Goal: Task Accomplishment & Management: Manage account settings

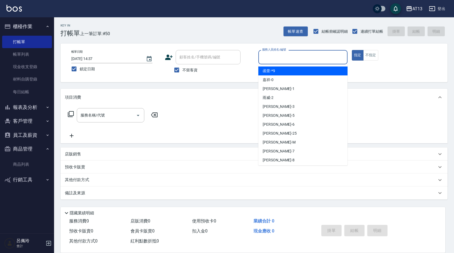
click at [278, 59] on input "服務人員姓名/編號" at bounding box center [303, 56] width 84 height 9
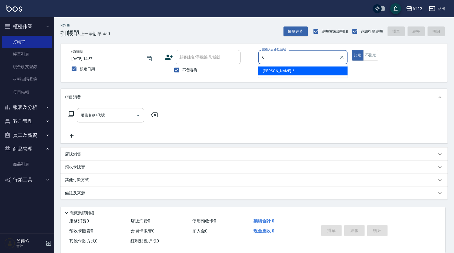
click at [283, 69] on div "亭妤 -6" at bounding box center [302, 70] width 89 height 9
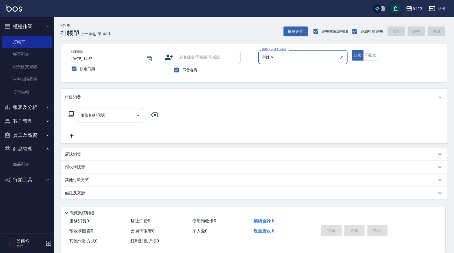
type input "亭妤-6"
click at [120, 115] on input "服務名稱/代號" at bounding box center [106, 114] width 55 height 9
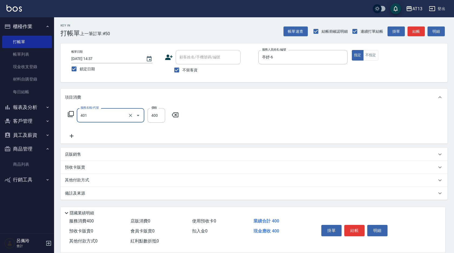
type input "剪髮(401)"
type input "300"
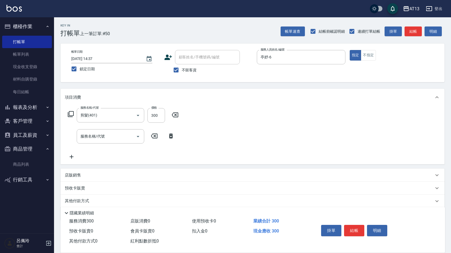
click at [228, 137] on div "服務名稱/代號 剪髮(401) 服務名稱/代號 價格 300 價格 服務名稱/代號 服務名稱/代號" at bounding box center [252, 135] width 384 height 58
click at [355, 232] on button "結帳" at bounding box center [354, 230] width 20 height 11
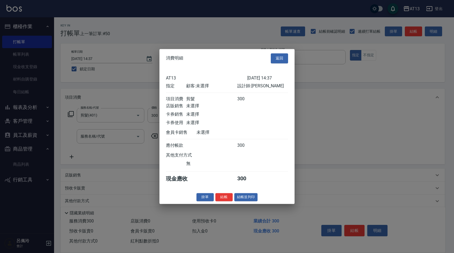
click at [226, 201] on button "結帳" at bounding box center [223, 197] width 17 height 8
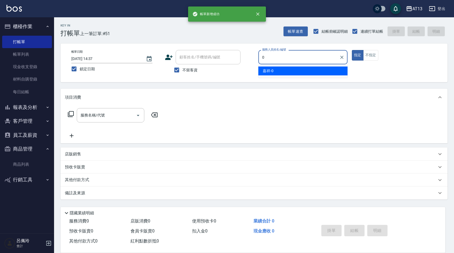
click at [271, 69] on span "嘉祥 -0" at bounding box center [267, 71] width 11 height 6
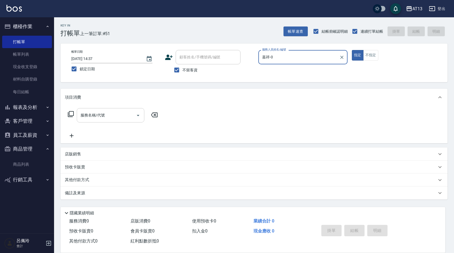
type input "嘉祥-0"
click at [111, 116] on input "服務名稱/代號" at bounding box center [106, 114] width 55 height 9
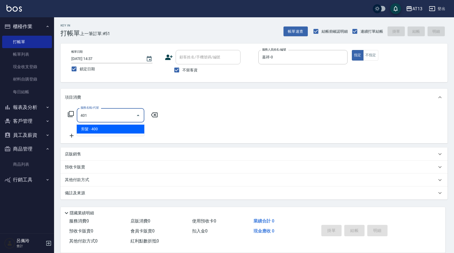
type input "剪髮(401)"
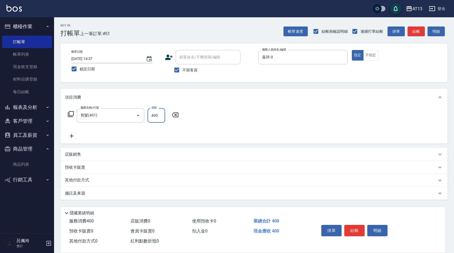
click at [317, 124] on div "服務名稱/代號 剪髮(401) 服務名稱/代號 價格 400 價格" at bounding box center [253, 125] width 387 height 38
click at [357, 225] on button "結帳" at bounding box center [354, 230] width 20 height 11
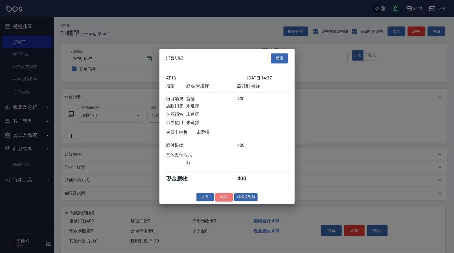
click at [226, 201] on button "結帳" at bounding box center [223, 197] width 17 height 8
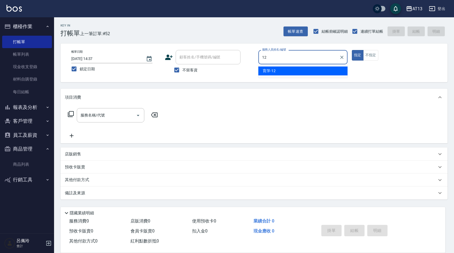
click at [284, 69] on div "育萍 -12" at bounding box center [302, 70] width 89 height 9
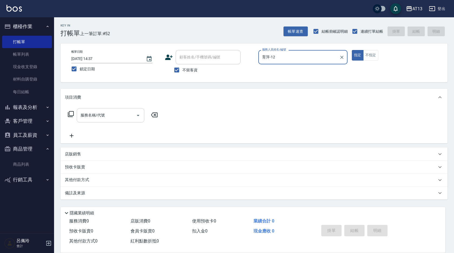
type input "育萍-12"
click at [113, 118] on input "服務名稱/代號" at bounding box center [106, 114] width 55 height 9
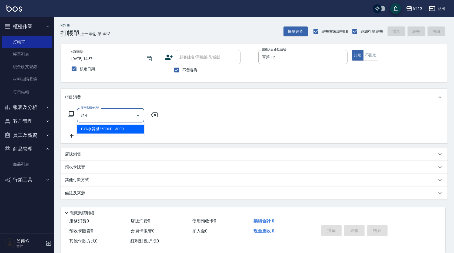
type input "CYA水質感2500UP(314)"
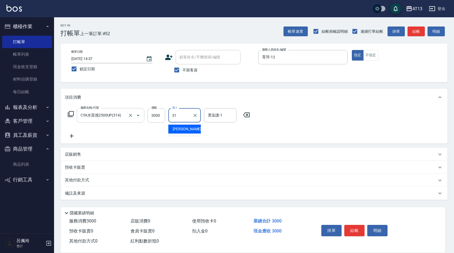
type input "[PERSON_NAME]-31"
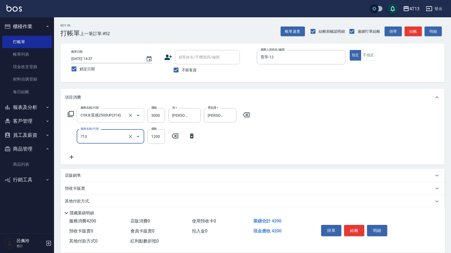
type input "水樣結構式1200(713)"
type input "840"
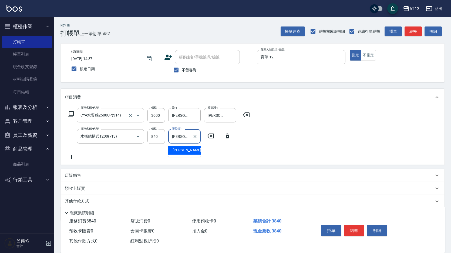
type input "[PERSON_NAME]-31"
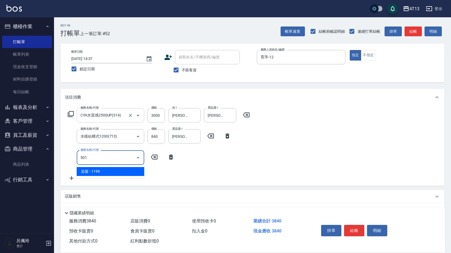
type input "染髮(501)"
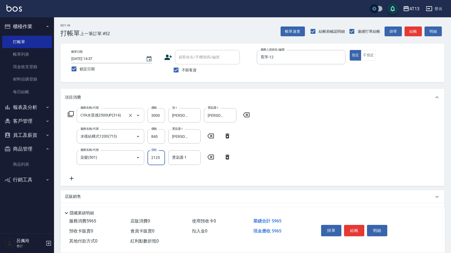
type input "2125"
type input "[PERSON_NAME]-31"
click at [353, 227] on button "結帳" at bounding box center [354, 230] width 20 height 11
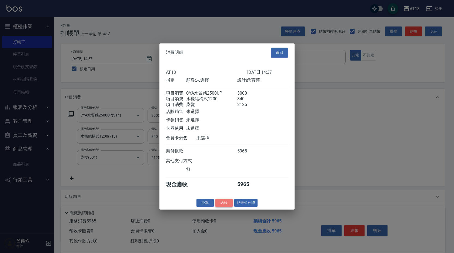
click at [226, 207] on button "結帳" at bounding box center [223, 202] width 17 height 8
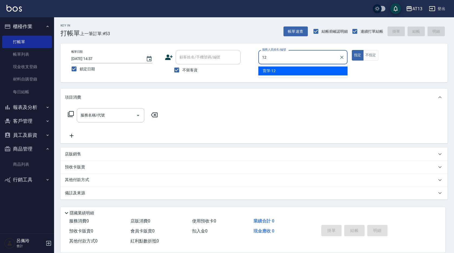
click at [329, 72] on div "育萍 -12" at bounding box center [302, 70] width 89 height 9
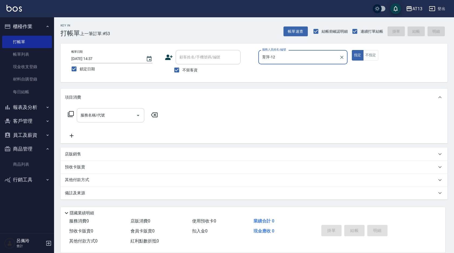
type input "育萍-12"
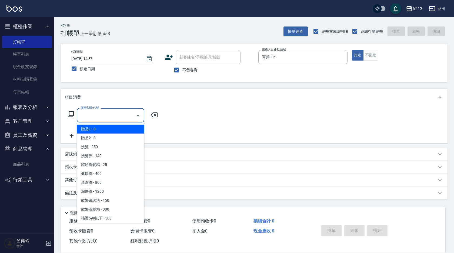
click at [127, 119] on input "服務名稱/代號" at bounding box center [106, 114] width 55 height 9
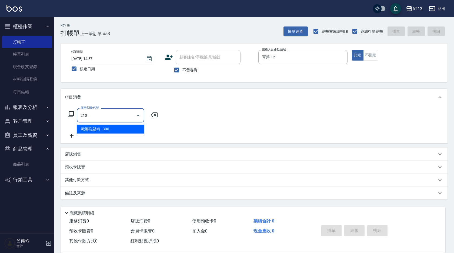
type input "[PERSON_NAME]洗髮精(210)"
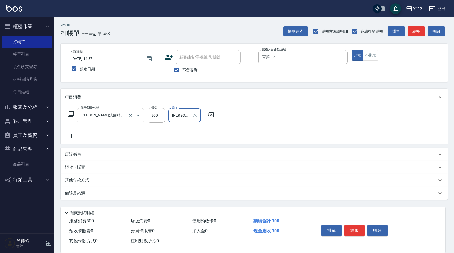
type input "[PERSON_NAME]-31"
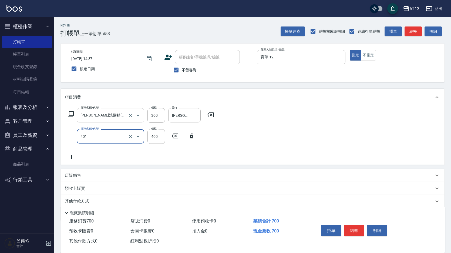
type input "剪髮(401)"
type input "500"
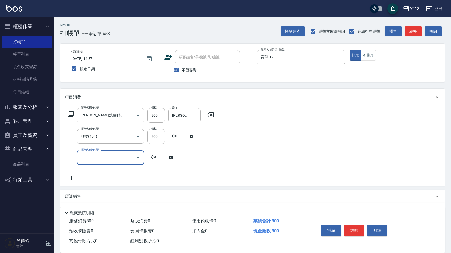
click at [303, 128] on div "服務名稱/代號 [PERSON_NAME]洗髮精(210) 服務名稱/代號 價格 300 價格 洗-1 [PERSON_NAME]-31 洗-1 服務名稱/代…" at bounding box center [252, 145] width 384 height 79
click at [354, 226] on button "結帳" at bounding box center [354, 230] width 20 height 11
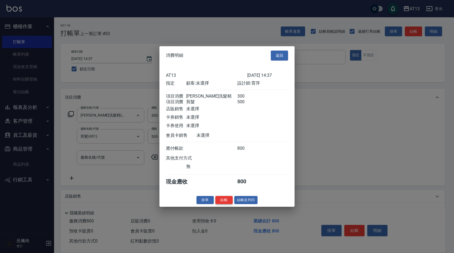
click at [226, 203] on button "結帳" at bounding box center [223, 199] width 17 height 8
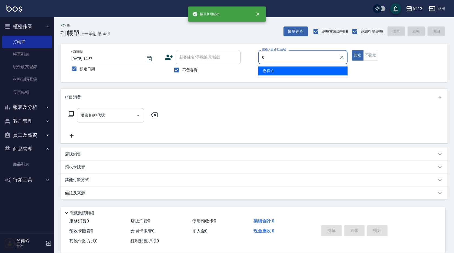
click at [338, 73] on div "嘉祥 -0" at bounding box center [302, 70] width 89 height 9
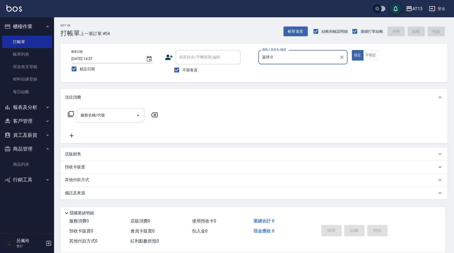
type input "嘉祥-0"
drag, startPoint x: 129, startPoint y: 111, endPoint x: 127, endPoint y: 114, distance: 3.3
click at [127, 114] on input "服務名稱/代號" at bounding box center [106, 114] width 55 height 9
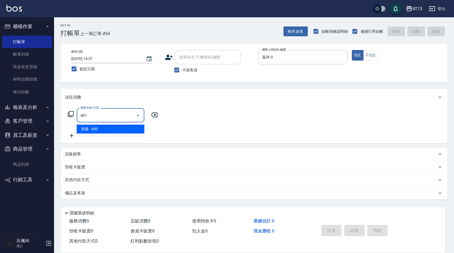
type input "剪髮(401)"
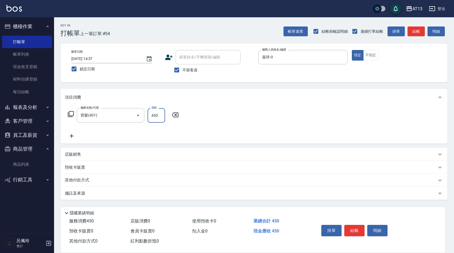
type input "450"
click at [271, 116] on div "服務名稱/代號 剪髮(401) 服務名稱/代號 價格 450 價格" at bounding box center [253, 125] width 387 height 38
click at [356, 227] on button "結帳" at bounding box center [354, 230] width 20 height 11
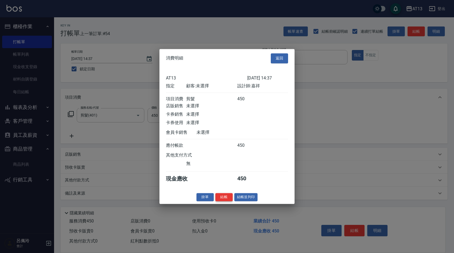
click at [224, 201] on button "結帳" at bounding box center [223, 197] width 17 height 8
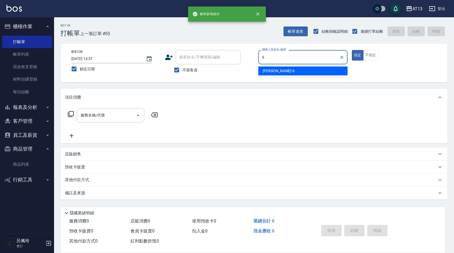
click at [282, 69] on div "亭妤 -6" at bounding box center [302, 70] width 89 height 9
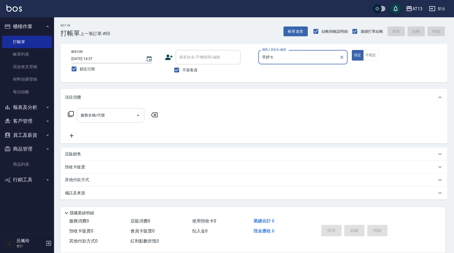
type input "亭妤-6"
click at [111, 115] on input "服務名稱/代號" at bounding box center [106, 114] width 55 height 9
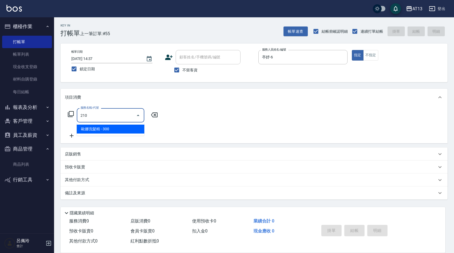
type input "[PERSON_NAME]洗髮精(210)"
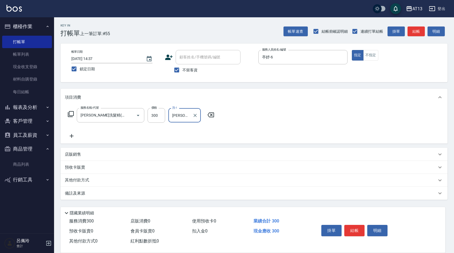
type input "[PERSON_NAME]-26"
click at [253, 130] on div "服務名稱/代號 [PERSON_NAME]洗髮精(210) 服務名稱/代號 價格 300 價格 洗-1 [PERSON_NAME]-26 洗-1" at bounding box center [253, 125] width 387 height 38
click at [353, 228] on button "結帳" at bounding box center [354, 230] width 20 height 11
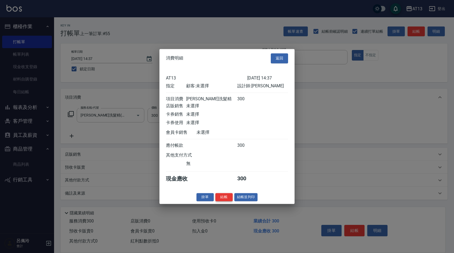
click at [228, 201] on button "結帳" at bounding box center [223, 197] width 17 height 8
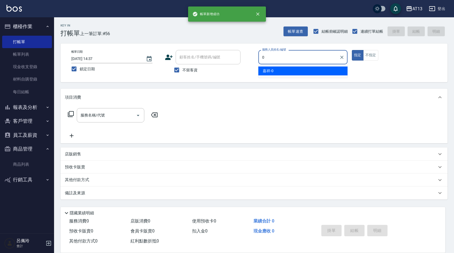
click at [272, 70] on span "嘉祥 -0" at bounding box center [267, 71] width 11 height 6
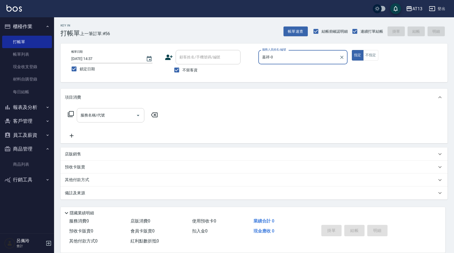
type input "嘉祥-0"
click at [112, 116] on input "服務名稱/代號" at bounding box center [106, 114] width 55 height 9
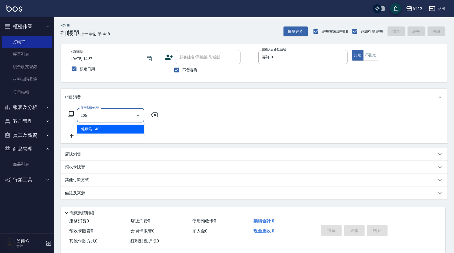
type input "健康洗(206)"
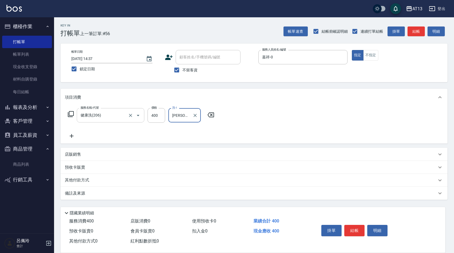
type input "[PERSON_NAME]-24"
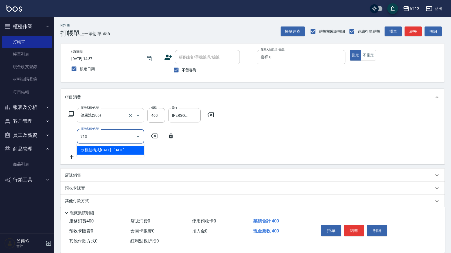
type input "水樣結構式1200(713)"
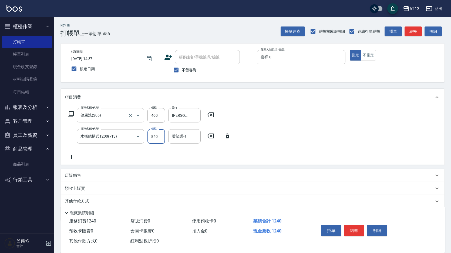
type input "840"
type input "[PERSON_NAME]-24"
drag, startPoint x: 285, startPoint y: 134, endPoint x: 351, endPoint y: 204, distance: 96.1
click at [288, 136] on div "服務名稱/代號 健康洗(206) 服務名稱/代號 價格 400 價格 洗-1 [PERSON_NAME]-24 洗-1 服務名稱/代號 水樣結構式1200(7…" at bounding box center [252, 135] width 384 height 59
click at [359, 228] on button "結帳" at bounding box center [354, 230] width 20 height 11
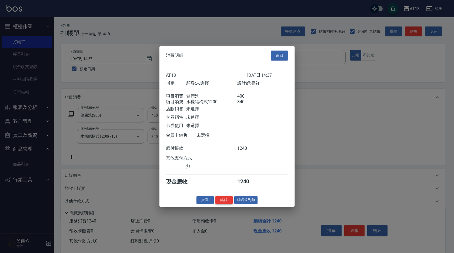
click at [226, 204] on button "結帳" at bounding box center [223, 199] width 17 height 8
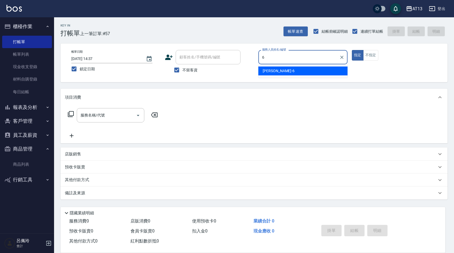
click at [293, 73] on div "亭妤 -6" at bounding box center [302, 70] width 89 height 9
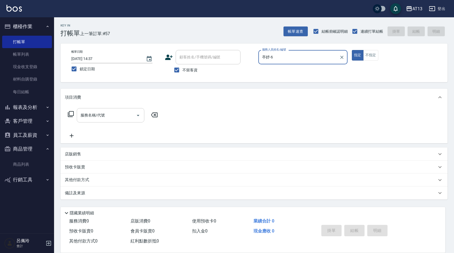
type input "亭妤-6"
click at [127, 114] on input "服務名稱/代號" at bounding box center [106, 114] width 55 height 9
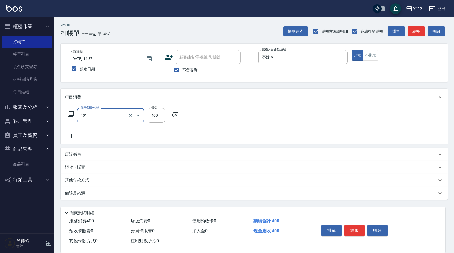
type input "剪髮(401)"
type input "250"
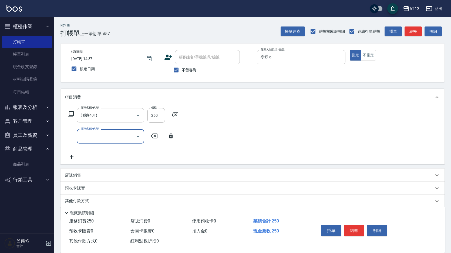
click at [279, 124] on div "服務名稱/代號 剪髮(401) 服務名稱/代號 價格 250 價格 服務名稱/代號 服務名稱/代號" at bounding box center [252, 135] width 384 height 58
click at [351, 225] on button "結帳" at bounding box center [354, 230] width 20 height 11
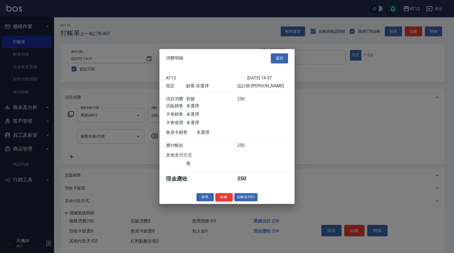
click at [225, 199] on button "結帳" at bounding box center [223, 197] width 17 height 8
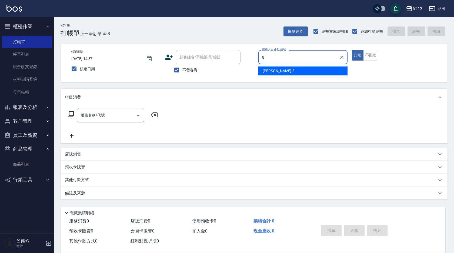
click at [280, 70] on div "[PERSON_NAME] -8" at bounding box center [302, 70] width 89 height 9
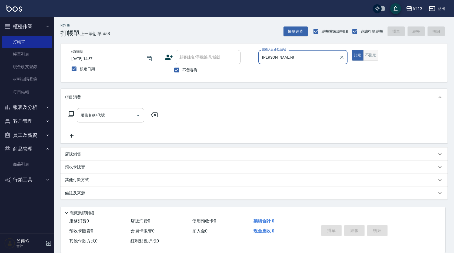
type input "[PERSON_NAME]-8"
click at [373, 57] on button "不指定" at bounding box center [370, 55] width 15 height 11
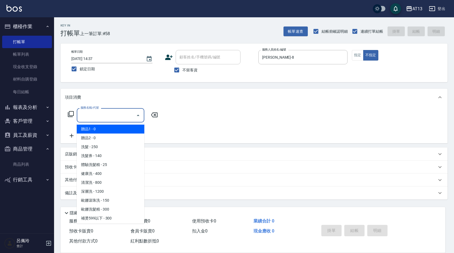
click at [93, 118] on input "服務名稱/代號" at bounding box center [106, 114] width 55 height 9
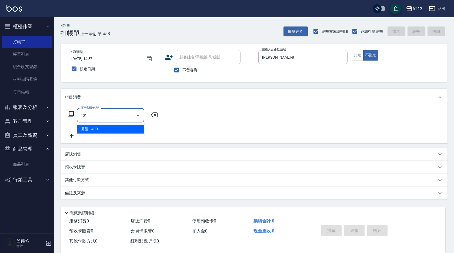
type input "剪髮(401)"
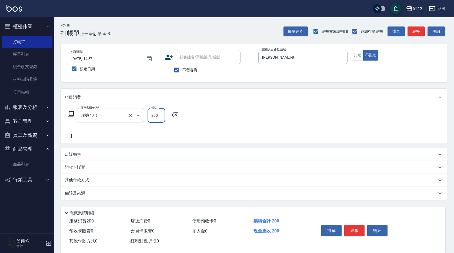
type input "200"
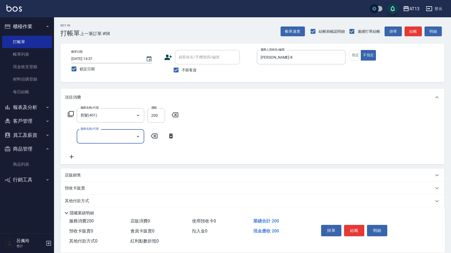
click at [236, 131] on div "服務名稱/代號 剪髮(401) 服務名稱/代號 價格 200 價格 服務名稱/代號 服務名稱/代號" at bounding box center [252, 135] width 384 height 58
click at [359, 228] on button "結帳" at bounding box center [354, 230] width 20 height 11
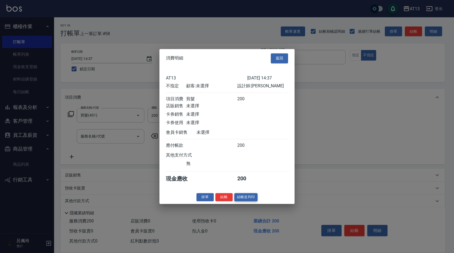
click at [235, 201] on button "結帳並列印" at bounding box center [245, 197] width 23 height 8
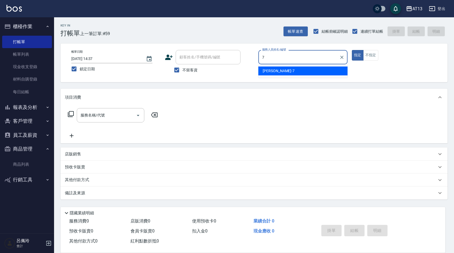
drag, startPoint x: 280, startPoint y: 69, endPoint x: 268, endPoint y: 83, distance: 18.4
click at [280, 69] on div "[PERSON_NAME]-7" at bounding box center [302, 70] width 89 height 9
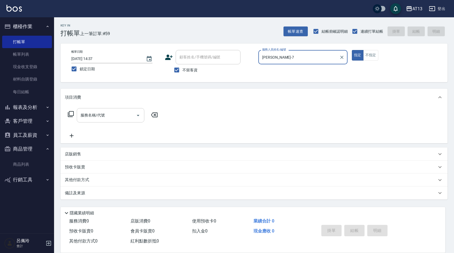
click at [114, 111] on div "服務名稱/代號" at bounding box center [110, 115] width 67 height 14
type input "[PERSON_NAME]-7"
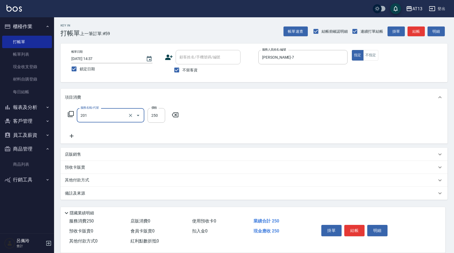
type input "洗髮(201)"
type input "[PERSON_NAME]-26"
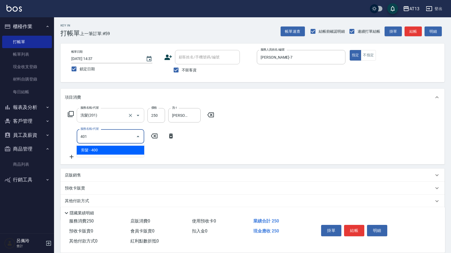
type input "剪髮(401)"
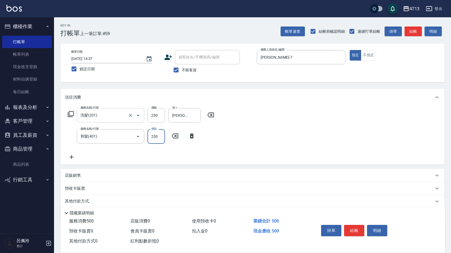
type input "250"
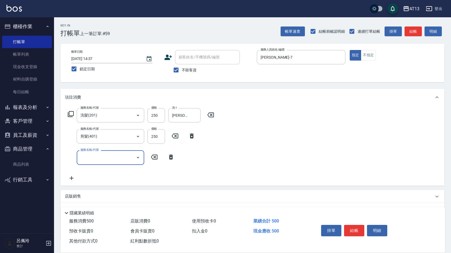
click at [262, 136] on div "服務名稱/代號 洗髮(201) 服務名稱/代號 價格 250 價格 洗-1 [PERSON_NAME]-26 洗-1 服務名稱/代號 剪髮(401) 服務名稱…" at bounding box center [252, 145] width 384 height 79
click at [355, 229] on button "結帳" at bounding box center [354, 230] width 20 height 11
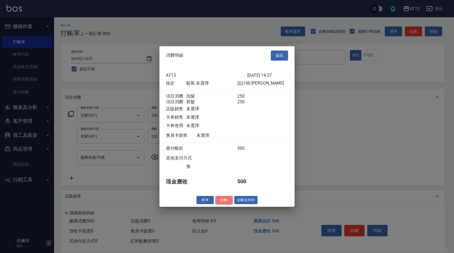
click at [225, 204] on button "結帳" at bounding box center [223, 199] width 17 height 8
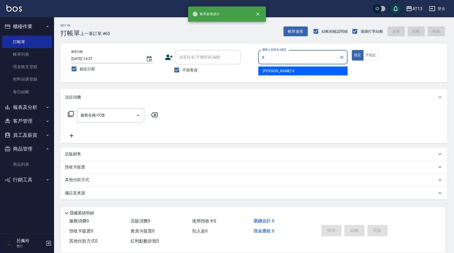
click at [282, 70] on div "亭妤 -6" at bounding box center [302, 70] width 89 height 9
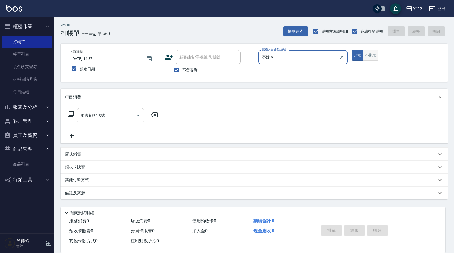
type input "亭妤-6"
click at [369, 58] on button "不指定" at bounding box center [370, 55] width 15 height 11
click at [114, 113] on input "服務名稱/代號" at bounding box center [106, 114] width 55 height 9
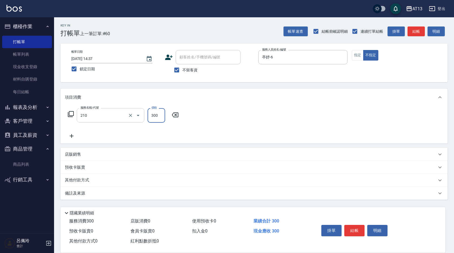
type input "[PERSON_NAME]洗髮精(210)"
type input "[PERSON_NAME]-26"
click at [350, 227] on button "結帳" at bounding box center [354, 230] width 20 height 11
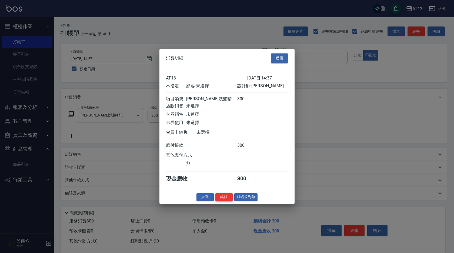
click at [223, 198] on button "結帳" at bounding box center [223, 197] width 17 height 8
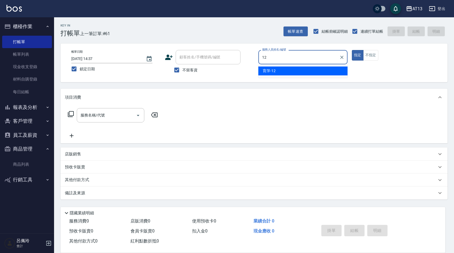
click at [279, 73] on div "育萍 -12" at bounding box center [302, 70] width 89 height 9
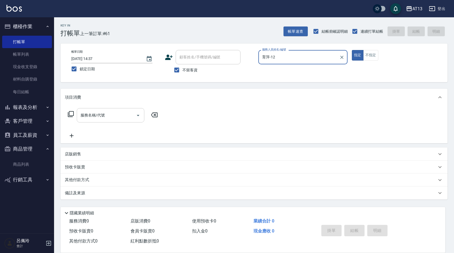
type input "育萍-12"
click at [104, 117] on div "服務名稱/代號 服務名稱/代號" at bounding box center [110, 115] width 67 height 14
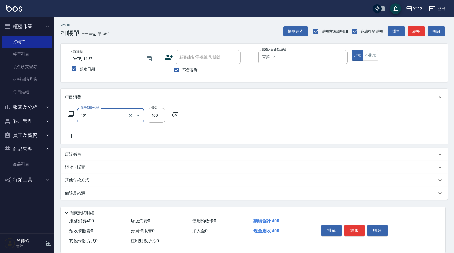
type input "剪髮(401)"
type input "500"
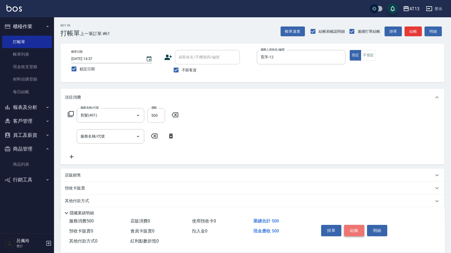
click at [352, 225] on button "結帳" at bounding box center [354, 230] width 20 height 11
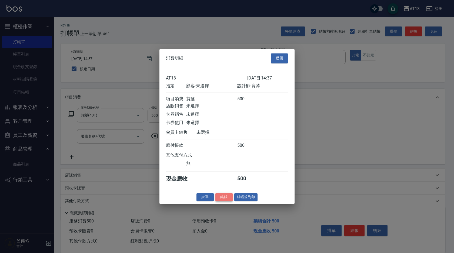
click at [226, 200] on button "結帳" at bounding box center [223, 197] width 17 height 8
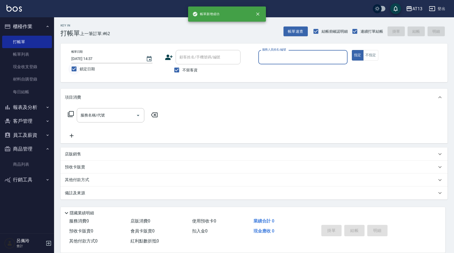
click at [76, 70] on input "鎖定日期" at bounding box center [73, 68] width 11 height 11
checkbox input "false"
type input "[DATE] 19:35"
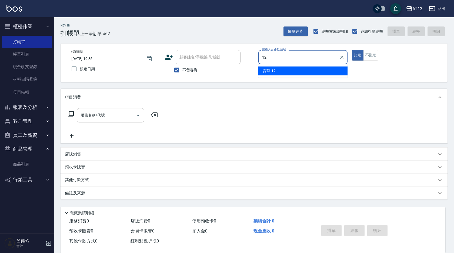
click at [322, 68] on div "育萍 -12" at bounding box center [302, 70] width 89 height 9
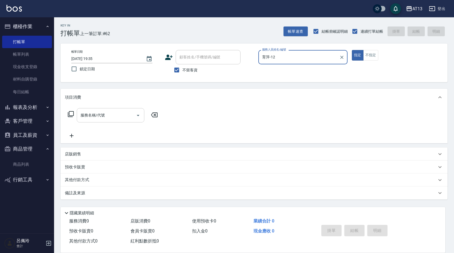
type input "育萍-12"
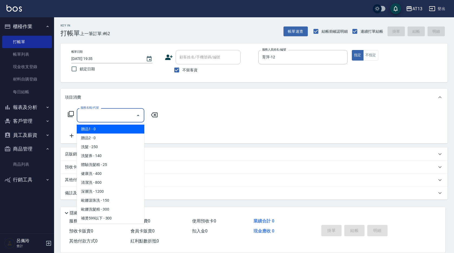
drag, startPoint x: 126, startPoint y: 115, endPoint x: 123, endPoint y: 117, distance: 3.3
click at [125, 115] on input "服務名稱/代號" at bounding box center [106, 114] width 55 height 9
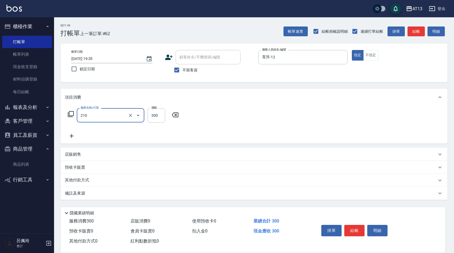
type input "[PERSON_NAME]洗髮精(210)"
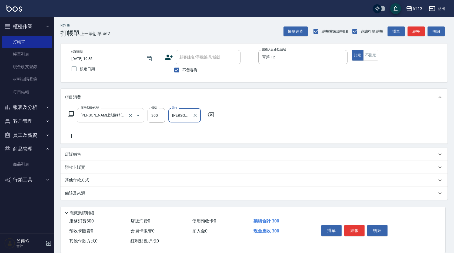
type input "[PERSON_NAME]-31"
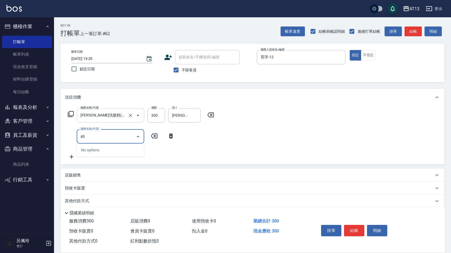
type input "401"
type input "剪髮(401)"
type input "500"
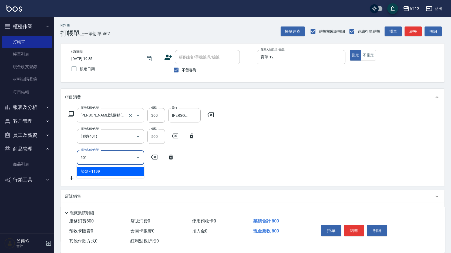
type input "染髮(501)"
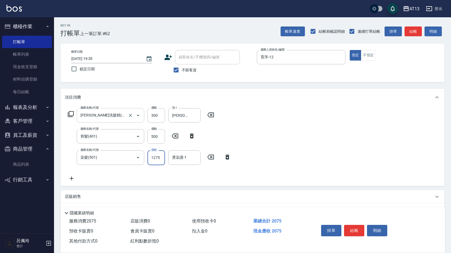
type input "1275"
type input "[PERSON_NAME]-31"
click at [328, 149] on div "服務名稱/代號 [PERSON_NAME]洗髮精(210) 服務名稱/代號 價格 300 價格 洗-1 [PERSON_NAME]-31 洗-1 服務名稱/代…" at bounding box center [252, 146] width 384 height 80
click at [358, 227] on button "結帳" at bounding box center [354, 230] width 20 height 11
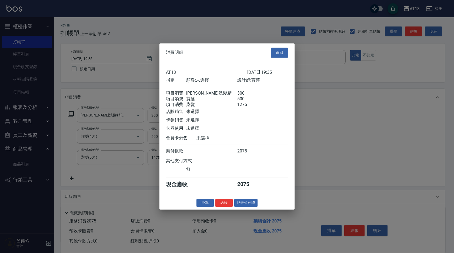
click at [224, 206] on button "結帳" at bounding box center [223, 202] width 17 height 8
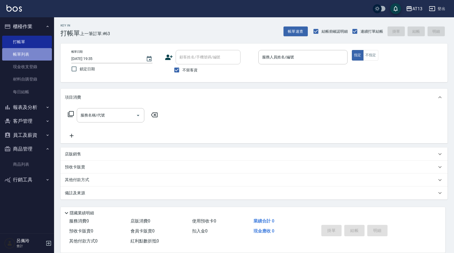
click at [20, 53] on link "帳單列表" at bounding box center [27, 54] width 50 height 12
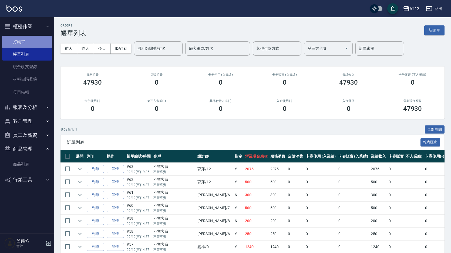
click at [22, 42] on link "打帳單" at bounding box center [27, 42] width 50 height 12
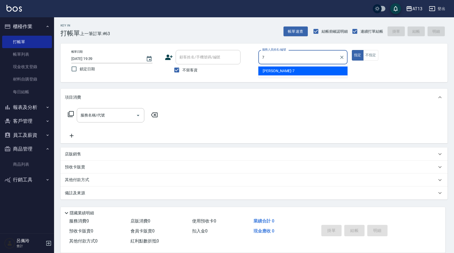
click at [272, 71] on span "[PERSON_NAME]-7" at bounding box center [278, 71] width 32 height 6
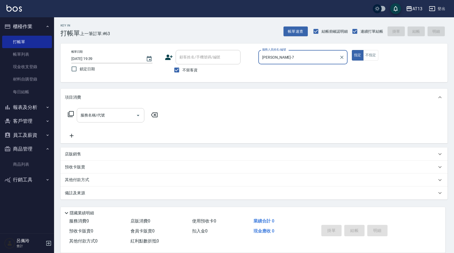
type input "[PERSON_NAME]-7"
click at [111, 119] on input "服務名稱/代號" at bounding box center [106, 114] width 55 height 9
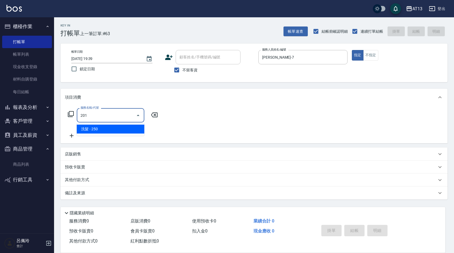
type input "洗髮(201)"
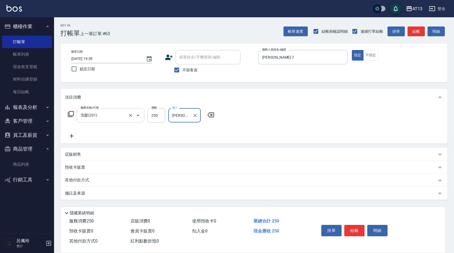
type input "[PERSON_NAME]-26"
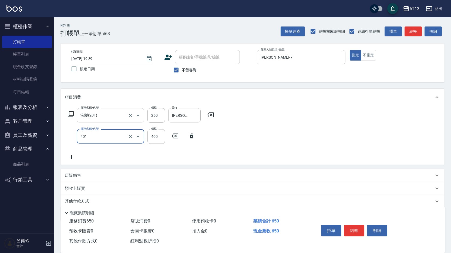
type input "剪髮(401)"
type input "250"
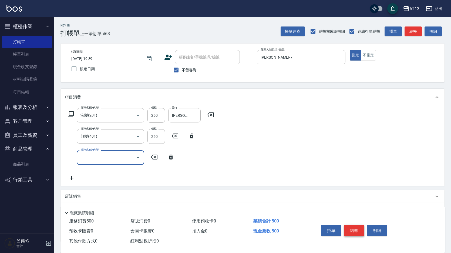
click at [353, 227] on button "結帳" at bounding box center [354, 230] width 20 height 11
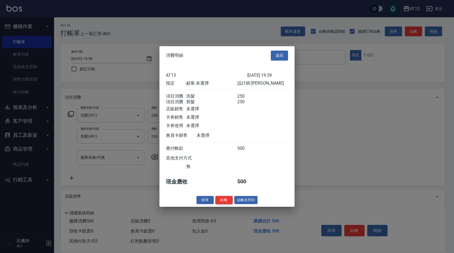
click at [226, 202] on button "結帳" at bounding box center [223, 199] width 17 height 8
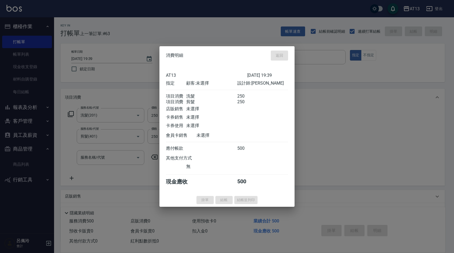
type input "[DATE] 19:45"
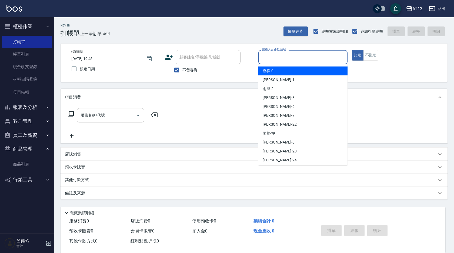
click at [269, 57] on input "服務人員姓名/編號" at bounding box center [303, 56] width 84 height 9
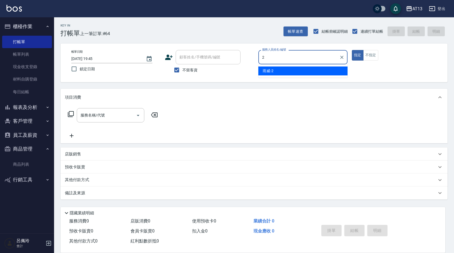
click at [275, 72] on div "雨威 -2" at bounding box center [302, 70] width 89 height 9
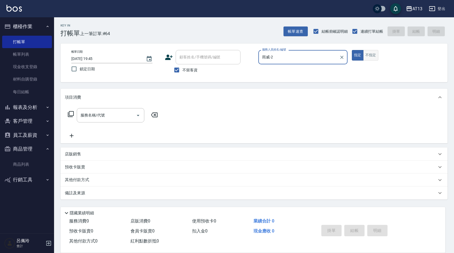
type input "雨威-2"
click at [370, 59] on button "不指定" at bounding box center [370, 55] width 15 height 11
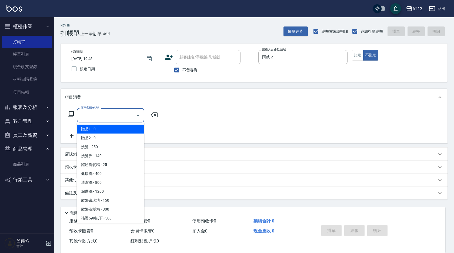
drag, startPoint x: 121, startPoint y: 117, endPoint x: 118, endPoint y: 120, distance: 4.2
click at [121, 117] on input "服務名稱/代號" at bounding box center [106, 114] width 55 height 9
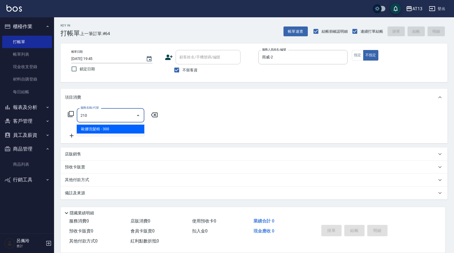
type input "[PERSON_NAME]洗髮精(210)"
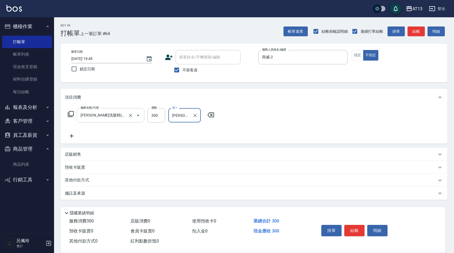
type input "[PERSON_NAME]-24"
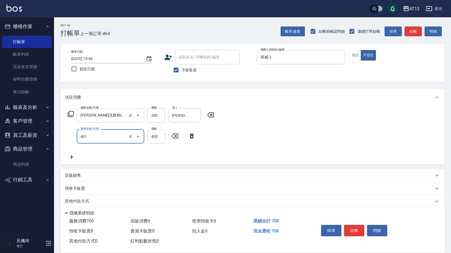
type input "剪髮(401)"
type input "200"
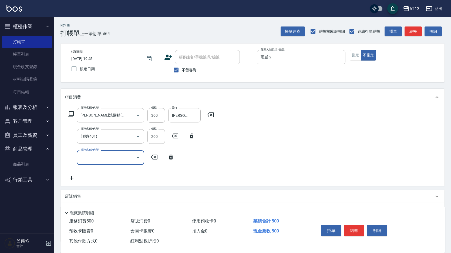
click at [286, 156] on div "服務名稱/代號 [PERSON_NAME]洗髮精(210) 服務名稱/代號 價格 300 價格 洗-1 [PERSON_NAME]-24 洗-1 服務名稱/代…" at bounding box center [252, 145] width 384 height 79
click at [354, 232] on button "結帳" at bounding box center [354, 230] width 20 height 11
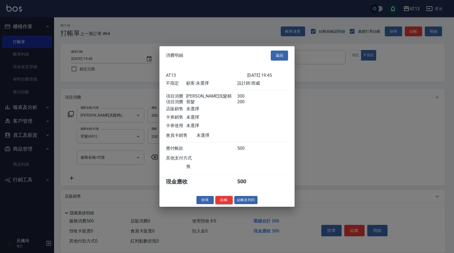
click at [228, 204] on button "結帳" at bounding box center [223, 199] width 17 height 8
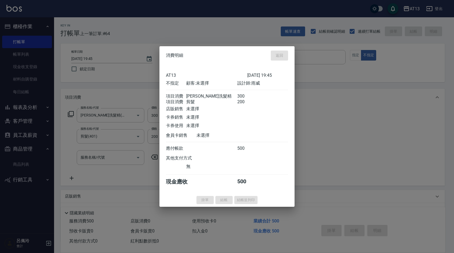
type input "[DATE] 19:48"
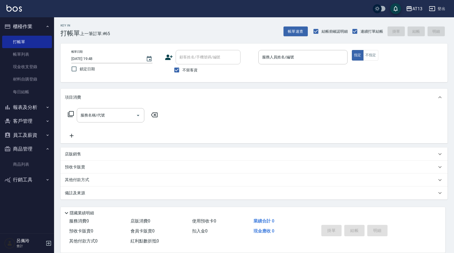
drag, startPoint x: 233, startPoint y: 211, endPoint x: 233, endPoint y: 208, distance: 2.7
click at [234, 211] on div "隱藏業績明細" at bounding box center [254, 212] width 382 height 6
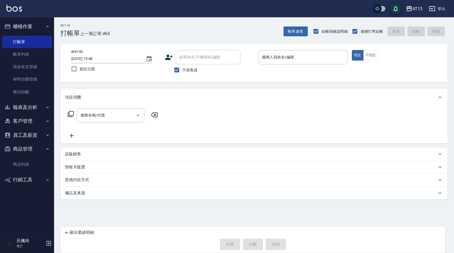
click at [0, 51] on nav "櫃檯作業 打帳單 帳單列表 現金收支登錄 材料自購登錄 每日結帳 報表及分析 報表目錄 店家區間累計表 店家日報表 互助日報表 互助月報表 互助點數明細 互助…" at bounding box center [27, 125] width 54 height 216
click at [29, 58] on link "帳單列表" at bounding box center [27, 54] width 50 height 12
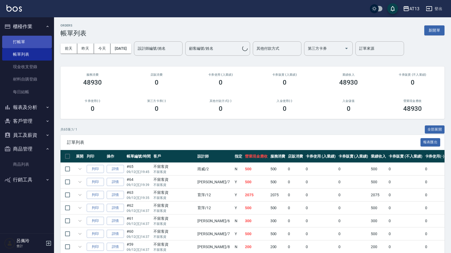
click at [28, 43] on link "打帳單" at bounding box center [27, 42] width 50 height 12
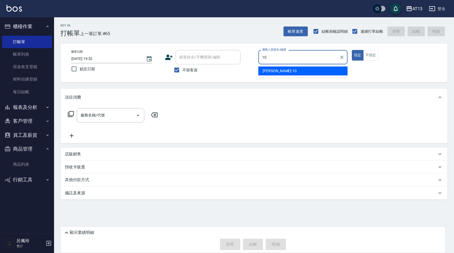
click at [284, 71] on div "[PERSON_NAME] -10" at bounding box center [302, 70] width 89 height 9
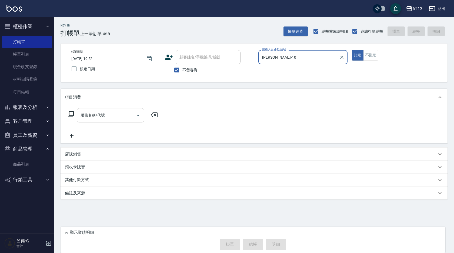
type input "[PERSON_NAME]-10"
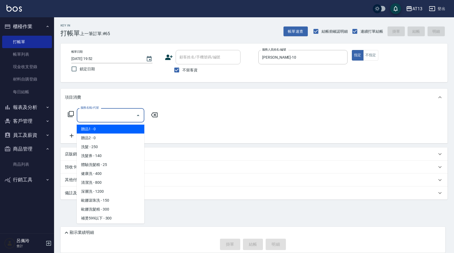
click at [121, 116] on input "服務名稱/代號" at bounding box center [106, 114] width 55 height 9
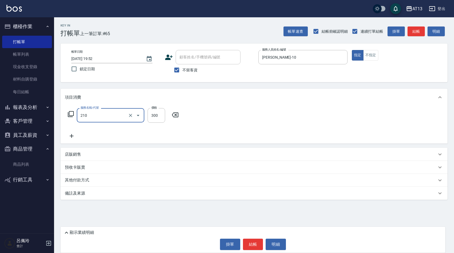
type input "[PERSON_NAME]洗髮精(210)"
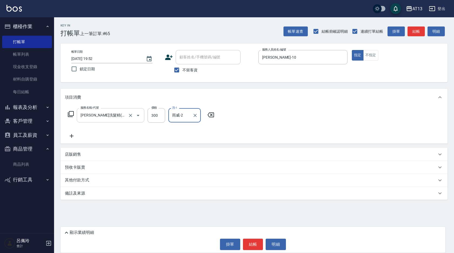
type input "雨威-2"
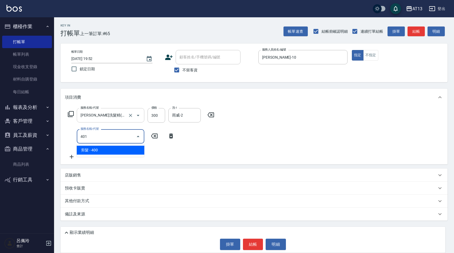
type input "剪髮(401)"
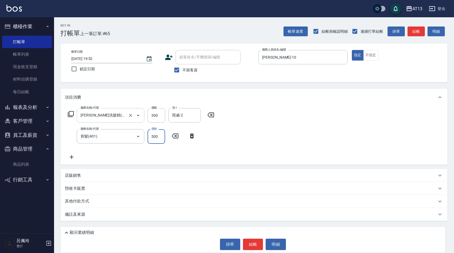
type input "500"
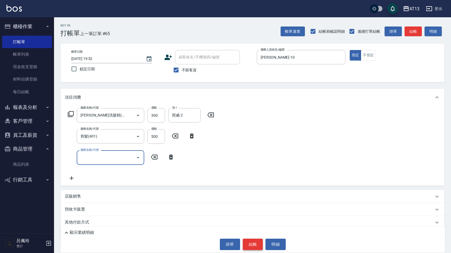
click at [253, 245] on button "結帳" at bounding box center [253, 243] width 20 height 11
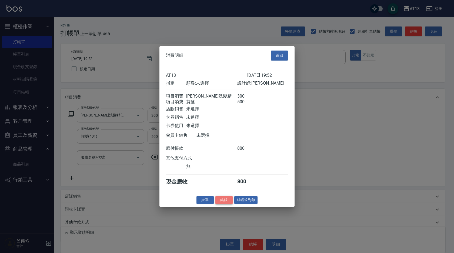
click at [226, 201] on button "結帳" at bounding box center [223, 199] width 17 height 8
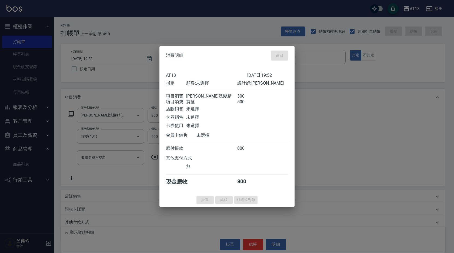
type input "[DATE] 20:00"
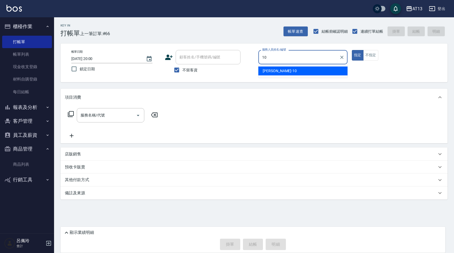
click at [271, 69] on span "[PERSON_NAME] -10" at bounding box center [279, 71] width 34 height 6
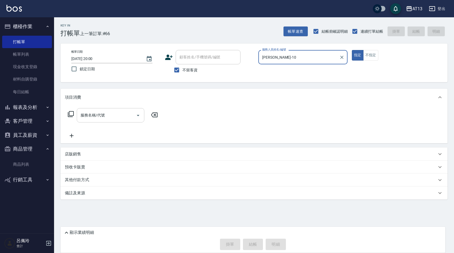
drag, startPoint x: 104, startPoint y: 120, endPoint x: 101, endPoint y: 120, distance: 3.9
click at [104, 120] on div "服務名稱/代號" at bounding box center [110, 115] width 67 height 14
type input "[PERSON_NAME]-10"
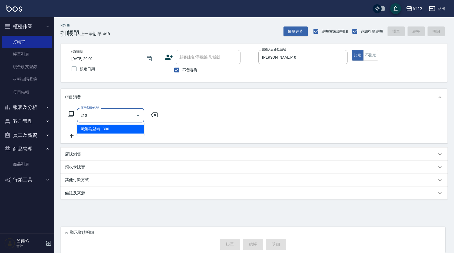
type input "[PERSON_NAME]洗髮精(210)"
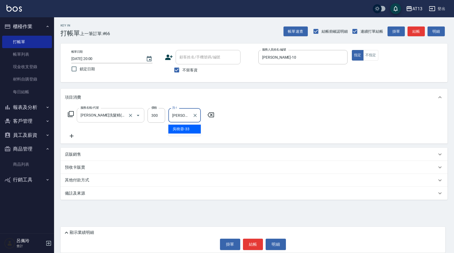
type input "[PERSON_NAME]-33"
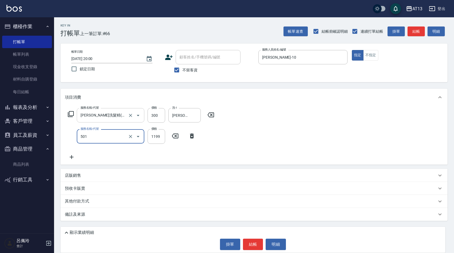
type input "染髮(501)"
type input "1600"
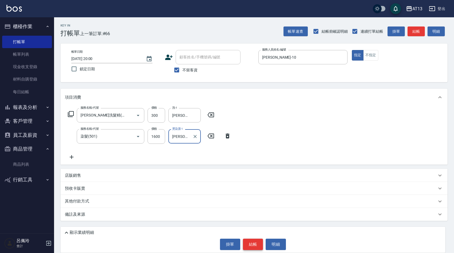
type input "[PERSON_NAME]-33"
click at [253, 246] on button "結帳" at bounding box center [253, 243] width 20 height 11
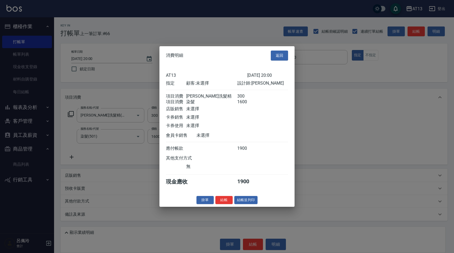
click at [221, 207] on div "消費明細 返回 AT13 [DATE] 20:00 指定 顧客: 未選擇 設計師: 稔穎 項目消費 歐娜洗髮精 300 項目消費 染髮 1600 店販銷售 未…" at bounding box center [226, 126] width 135 height 160
click at [221, 204] on button "結帳" at bounding box center [223, 199] width 17 height 8
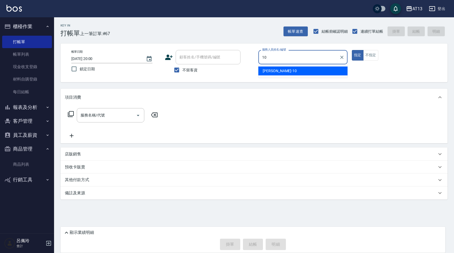
click at [276, 67] on div "[PERSON_NAME] -10" at bounding box center [302, 70] width 89 height 9
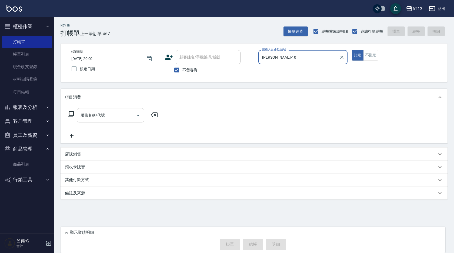
type input "[PERSON_NAME]-10"
drag, startPoint x: 106, startPoint y: 116, endPoint x: 101, endPoint y: 120, distance: 6.7
click at [106, 116] on input "服務名稱/代號" at bounding box center [106, 114] width 55 height 9
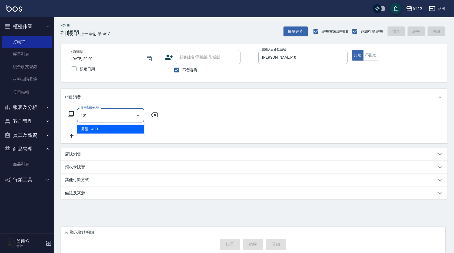
type input "剪髮(401)"
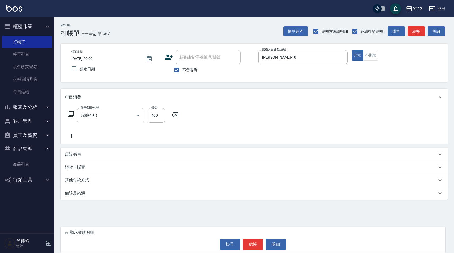
click at [264, 132] on div "服務名稱/代號 剪髮(401) 服務名稱/代號 價格 400 價格" at bounding box center [253, 125] width 387 height 38
click at [252, 240] on button "結帳" at bounding box center [253, 243] width 20 height 11
click at [252, 245] on body "AT13 登出 櫃檯作業 打帳單 帳單列表 現金收支登錄 材料自購登錄 每日結帳 報表及分析 報表目錄 店家區間累計表 店家日報表 互助日報表 互助月報表 互…" at bounding box center [227, 126] width 454 height 253
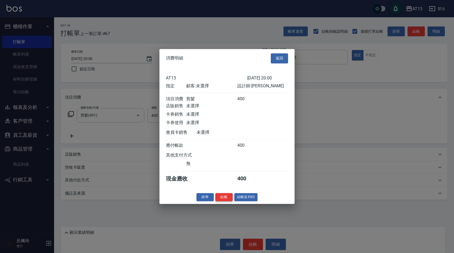
click at [225, 201] on button "結帳" at bounding box center [223, 197] width 17 height 8
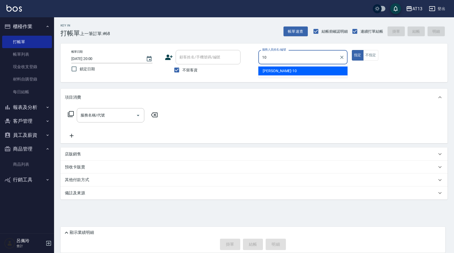
click at [307, 71] on div "[PERSON_NAME] -10" at bounding box center [302, 70] width 89 height 9
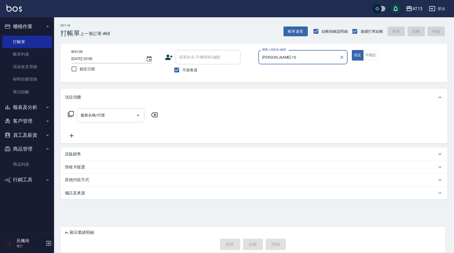
type input "[PERSON_NAME]-10"
click at [102, 117] on input "服務名稱/代號" at bounding box center [106, 114] width 55 height 9
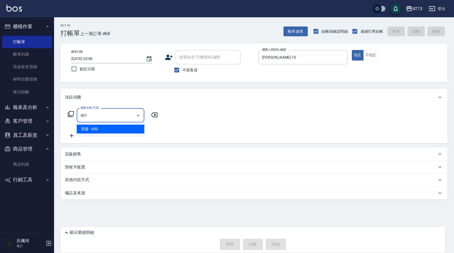
type input "剪髮(401)"
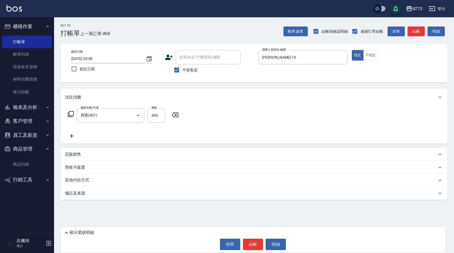
click at [242, 119] on div "服務名稱/代號 剪髮(401) 服務名稱/代號 價格 400 價格" at bounding box center [253, 125] width 387 height 38
click at [262, 242] on button "結帳" at bounding box center [253, 243] width 20 height 11
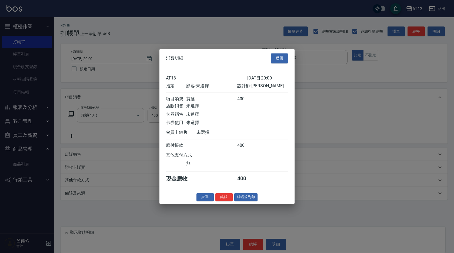
click at [226, 201] on button "結帳" at bounding box center [223, 197] width 17 height 8
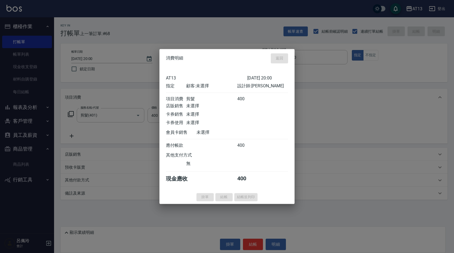
type input "[DATE] 20:01"
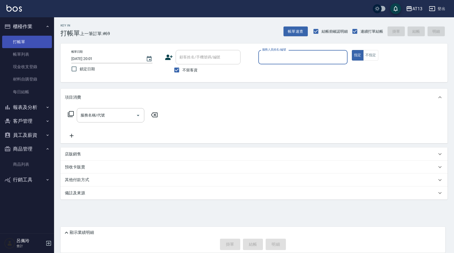
drag, startPoint x: 27, startPoint y: 54, endPoint x: 29, endPoint y: 41, distance: 12.7
click at [27, 54] on link "帳單列表" at bounding box center [27, 54] width 50 height 12
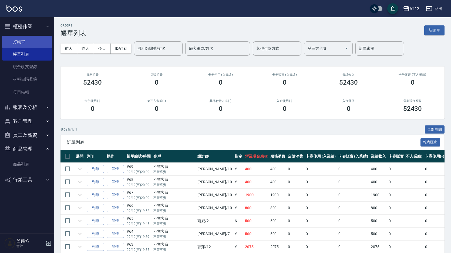
click at [22, 39] on link "打帳單" at bounding box center [27, 42] width 50 height 12
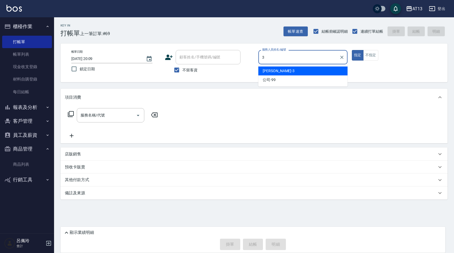
click at [275, 73] on div "[PERSON_NAME] -3" at bounding box center [302, 70] width 89 height 9
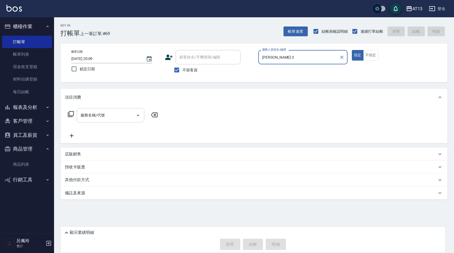
type input "[PERSON_NAME]-3"
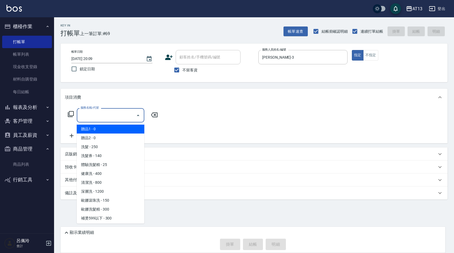
click at [127, 113] on input "服務名稱/代號" at bounding box center [106, 114] width 55 height 9
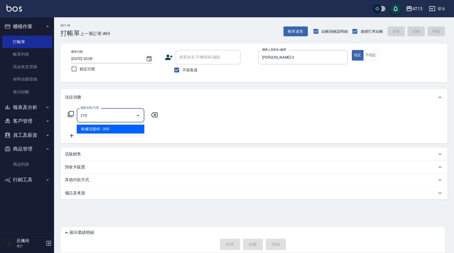
type input "[PERSON_NAME]洗髮精(210)"
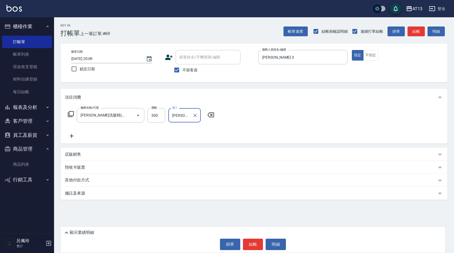
type input "[PERSON_NAME]-29"
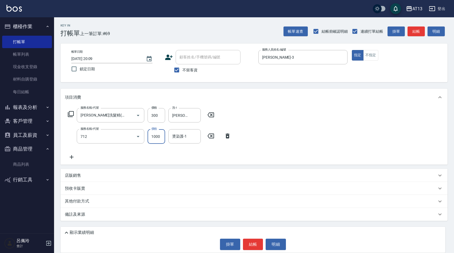
type input "伊蘭洋甘菊1000(712)"
type input "700"
type input "[PERSON_NAME]-29"
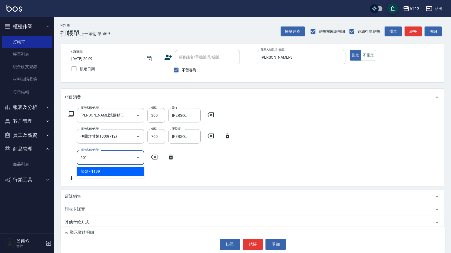
type input "染髮(501)"
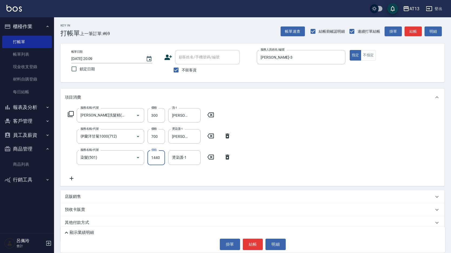
type input "1440"
type input "[PERSON_NAME]-29"
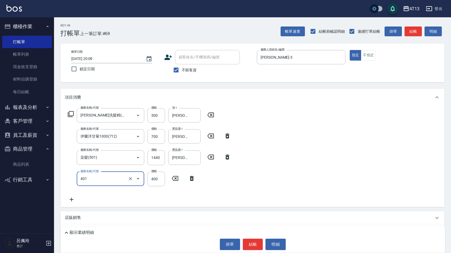
type input "剪髮(401)"
type input "360"
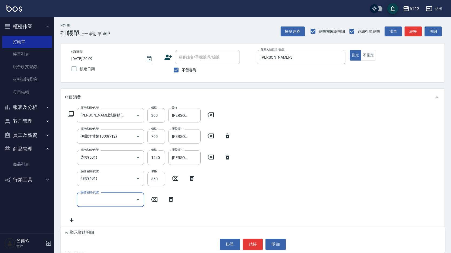
drag, startPoint x: 317, startPoint y: 153, endPoint x: 314, endPoint y: 160, distance: 7.6
click at [316, 156] on div "服務名稱/代號 [PERSON_NAME]洗髮精(210) 服務名稱/代號 價格 300 價格 洗-1 [PERSON_NAME]-29 洗-1 服務名稱/代…" at bounding box center [252, 167] width 384 height 122
click at [253, 240] on button "結帳" at bounding box center [253, 243] width 20 height 11
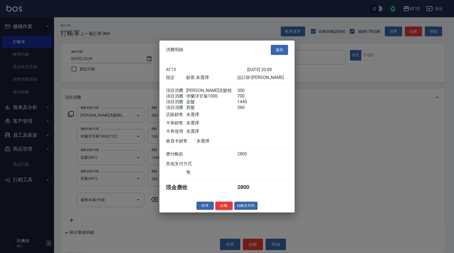
click at [221, 209] on button "結帳" at bounding box center [223, 205] width 17 height 8
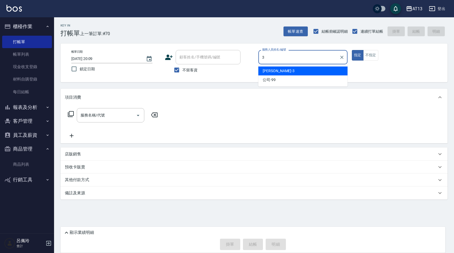
click at [280, 68] on div "[PERSON_NAME] -3" at bounding box center [302, 70] width 89 height 9
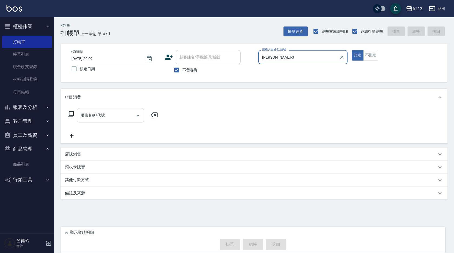
type input "[PERSON_NAME]-3"
click at [102, 116] on input "服務名稱/代號" at bounding box center [106, 114] width 55 height 9
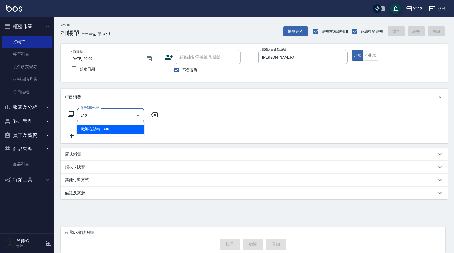
type input "[PERSON_NAME]洗髮精(210)"
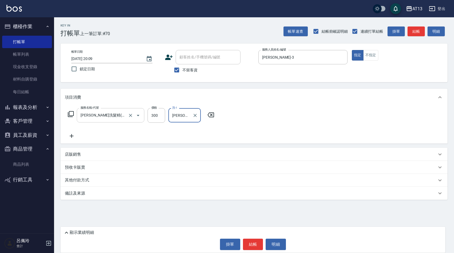
type input "[PERSON_NAME]-29"
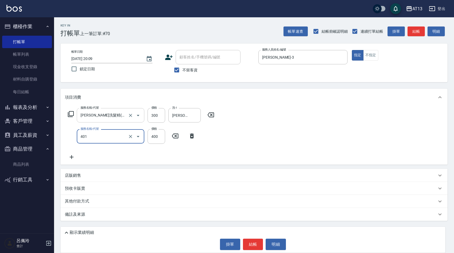
type input "剪髮(401)"
type input "350"
click at [278, 121] on div "服務名稱/代號 [PERSON_NAME]洗髮精(210) 服務名稱/代號 價格 300 價格 洗-1 [PERSON_NAME]-29 洗-1 服務名稱/代…" at bounding box center [253, 135] width 387 height 59
click at [252, 244] on button "結帳" at bounding box center [253, 243] width 20 height 11
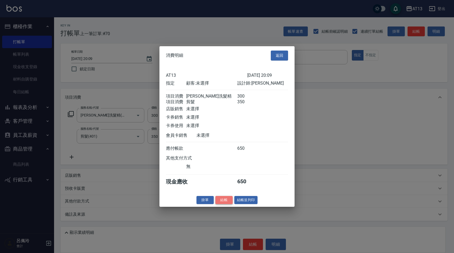
click at [228, 204] on button "結帳" at bounding box center [223, 199] width 17 height 8
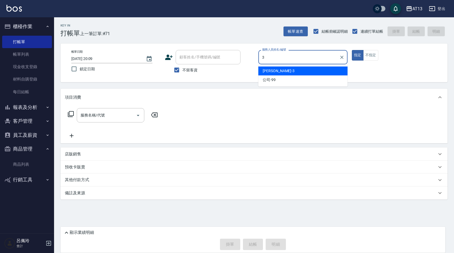
click at [269, 70] on span "[PERSON_NAME] -3" at bounding box center [278, 71] width 32 height 6
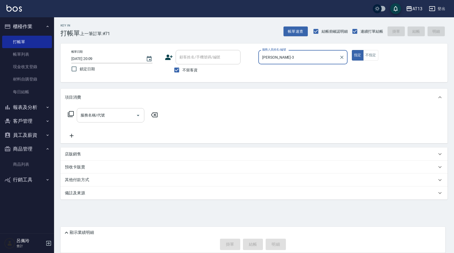
click at [123, 110] on div "服務名稱/代號" at bounding box center [110, 115] width 67 height 14
type input "[PERSON_NAME]-3"
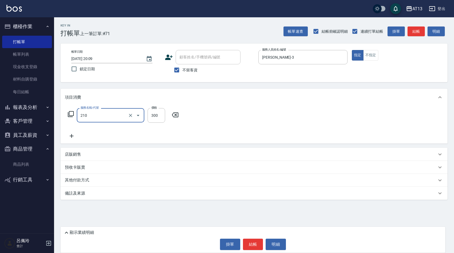
type input "[PERSON_NAME]洗髮精(210)"
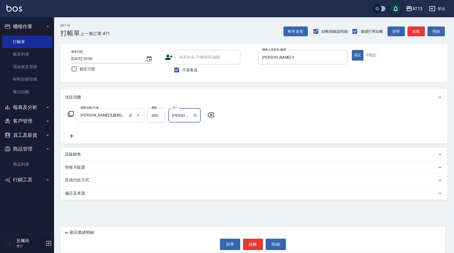
type input "[PERSON_NAME]-33"
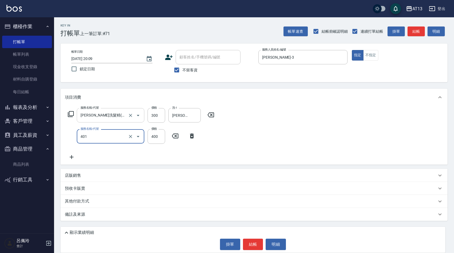
type input "剪髮(401)"
type input "300"
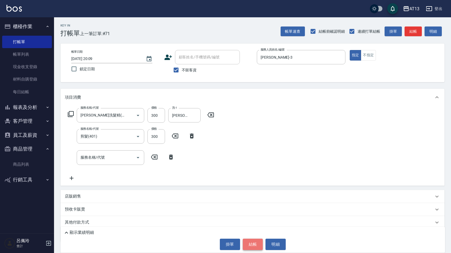
click at [253, 247] on button "結帳" at bounding box center [253, 243] width 20 height 11
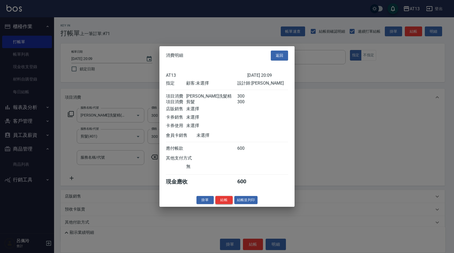
click at [221, 204] on button "結帳" at bounding box center [223, 199] width 17 height 8
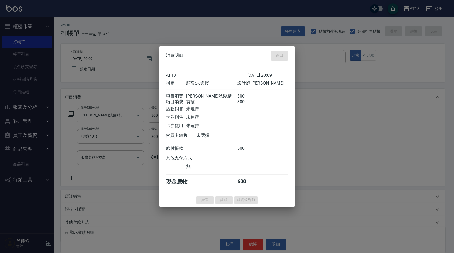
type input "[DATE] 20:10"
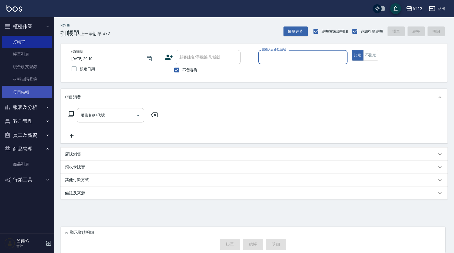
click at [33, 91] on link "每日結帳" at bounding box center [27, 92] width 50 height 12
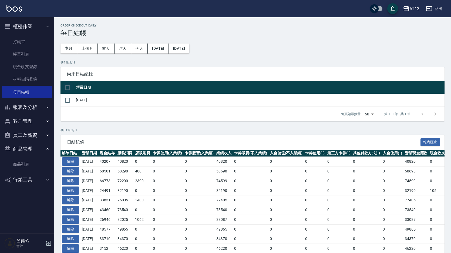
click at [70, 85] on input "checkbox" at bounding box center [67, 87] width 11 height 11
checkbox input "true"
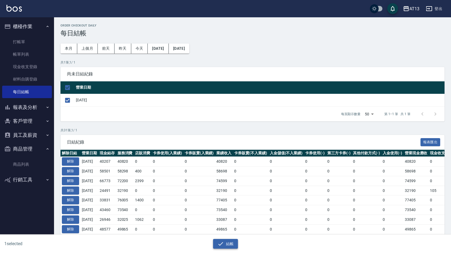
click at [220, 243] on icon "button" at bounding box center [220, 243] width 6 height 6
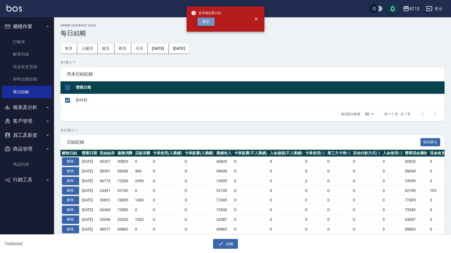
click at [203, 24] on button "確定" at bounding box center [205, 22] width 17 height 8
checkbox input "false"
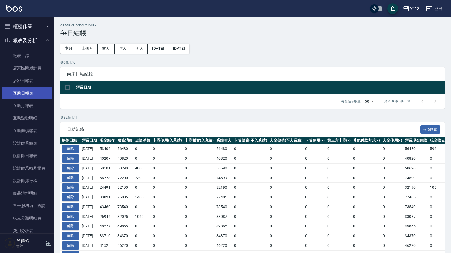
click at [33, 93] on link "互助日報表" at bounding box center [27, 93] width 50 height 12
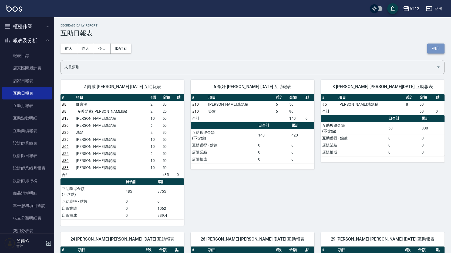
click at [431, 47] on button "列印" at bounding box center [435, 48] width 17 height 10
click at [28, 157] on link "設計師日報表" at bounding box center [27, 155] width 50 height 12
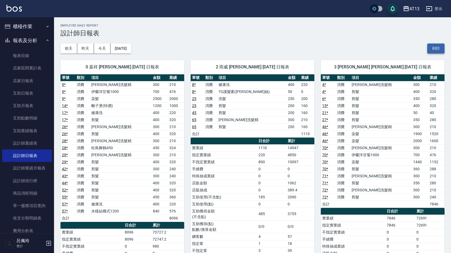
click at [432, 47] on button "列印" at bounding box center [435, 48] width 17 height 10
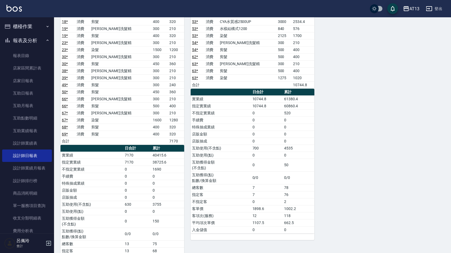
scroll to position [702, 0]
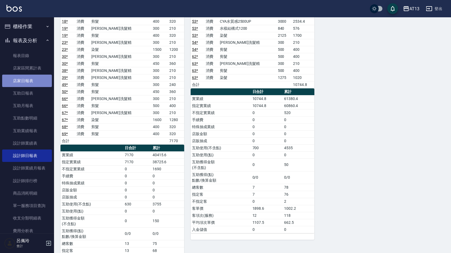
click at [35, 81] on link "店家日報表" at bounding box center [27, 81] width 50 height 12
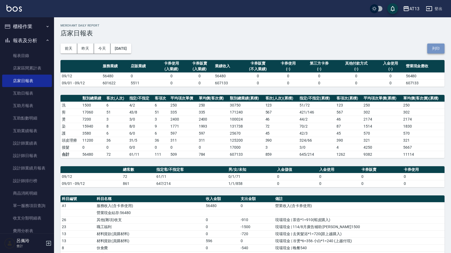
click at [439, 48] on button "列印" at bounding box center [435, 48] width 17 height 10
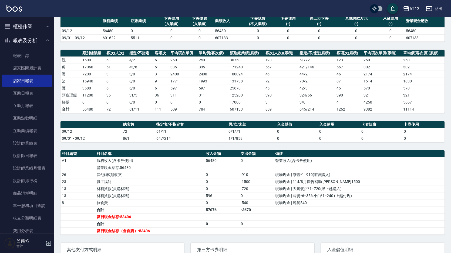
scroll to position [81, 0]
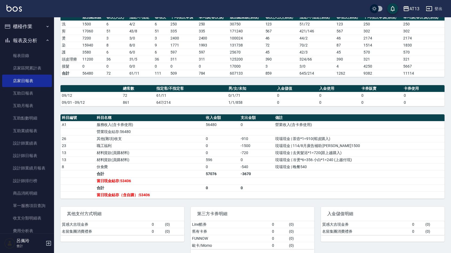
drag, startPoint x: 178, startPoint y: 157, endPoint x: 182, endPoint y: 149, distance: 8.8
click at [178, 157] on td "材料貨款(員購材料)" at bounding box center [149, 159] width 109 height 7
click at [184, 154] on td "材料貨款(員購材料)" at bounding box center [149, 152] width 109 height 7
click at [23, 220] on link "收支分類明細表" at bounding box center [27, 218] width 50 height 12
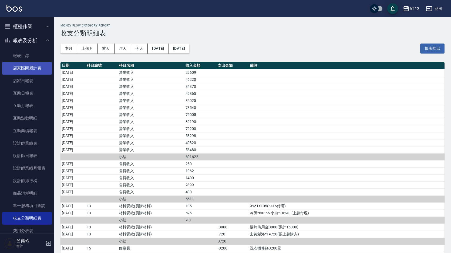
click at [25, 67] on link "店家區間累計表" at bounding box center [27, 68] width 50 height 12
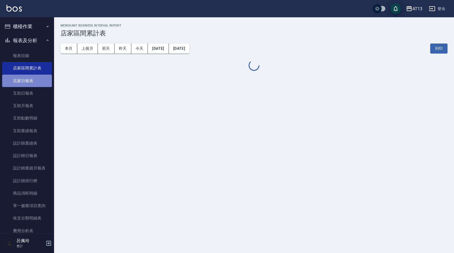
click at [33, 81] on link "店家日報表" at bounding box center [27, 81] width 50 height 12
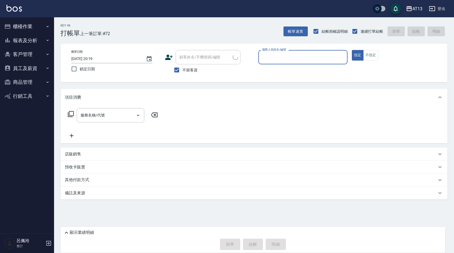
drag, startPoint x: 0, startPoint y: 0, endPoint x: 29, endPoint y: 71, distance: 76.9
click at [29, 71] on button "員工及薪資" at bounding box center [27, 68] width 50 height 14
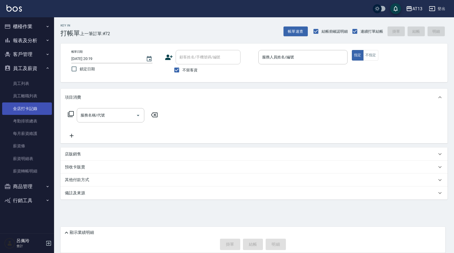
click at [26, 106] on link "全店打卡記錄" at bounding box center [27, 108] width 50 height 12
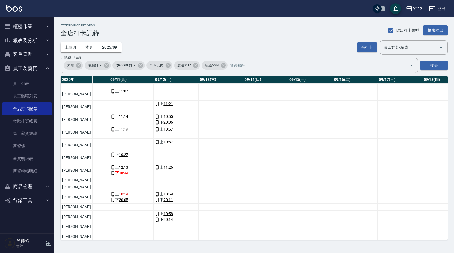
scroll to position [120, 495]
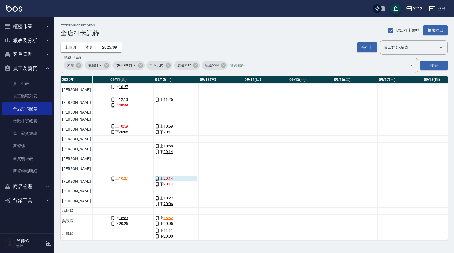
click at [163, 175] on link "20:14" at bounding box center [167, 178] width 9 height 6
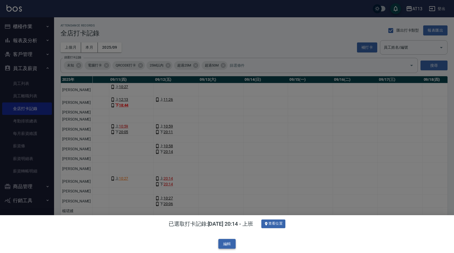
click at [227, 242] on button "編輯" at bounding box center [226, 244] width 17 height 10
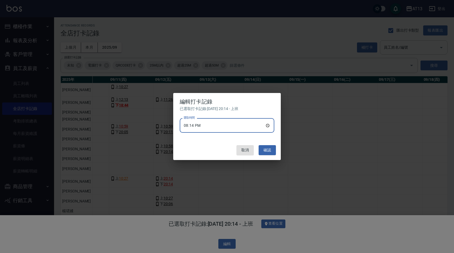
click at [268, 124] on input "20:14" at bounding box center [227, 125] width 94 height 15
type input "11:00"
click at [266, 148] on button "確認" at bounding box center [266, 150] width 17 height 10
